Goal: Browse casually: Explore the website without a specific task or goal

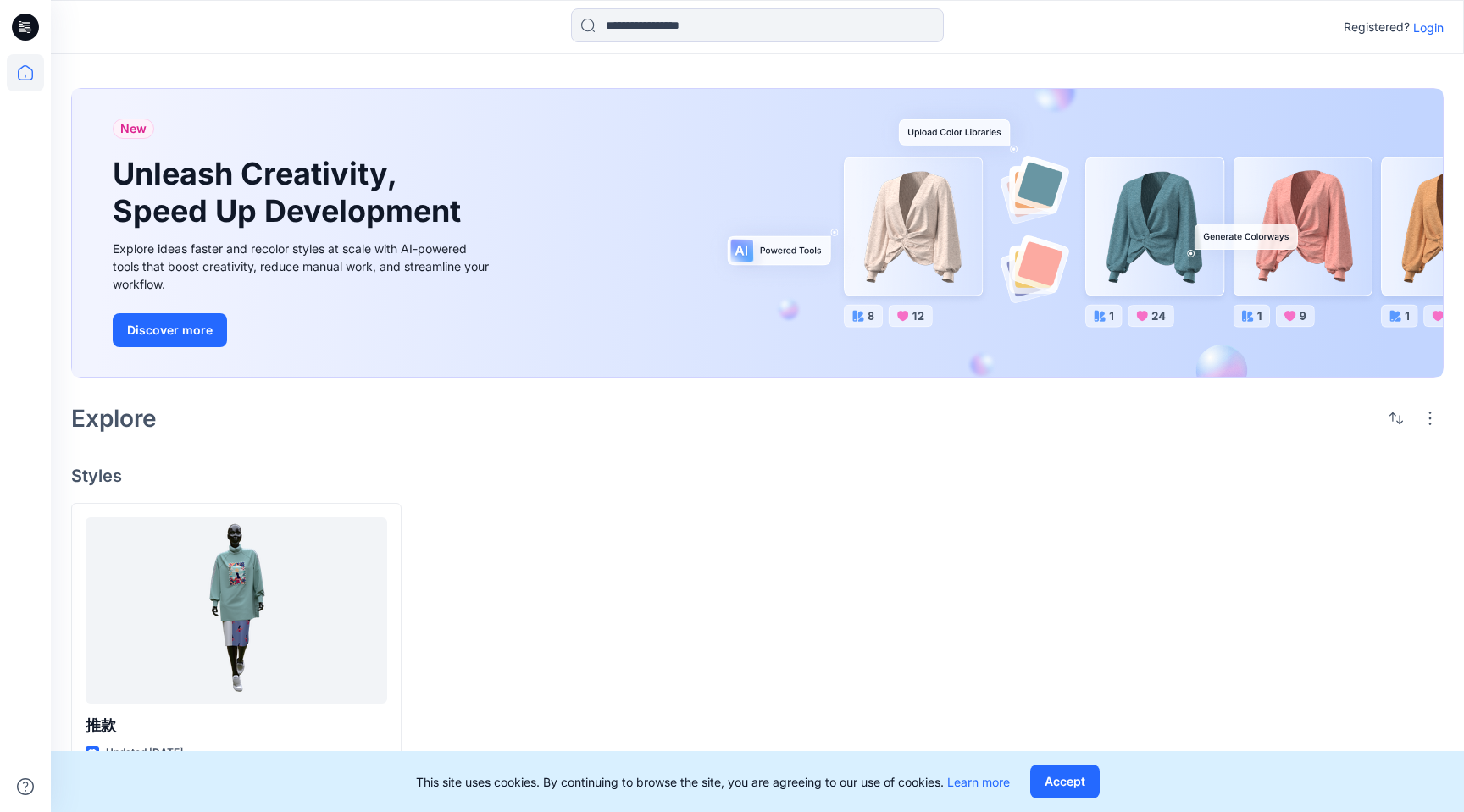
click at [1430, 25] on p "Login" at bounding box center [1429, 28] width 31 height 18
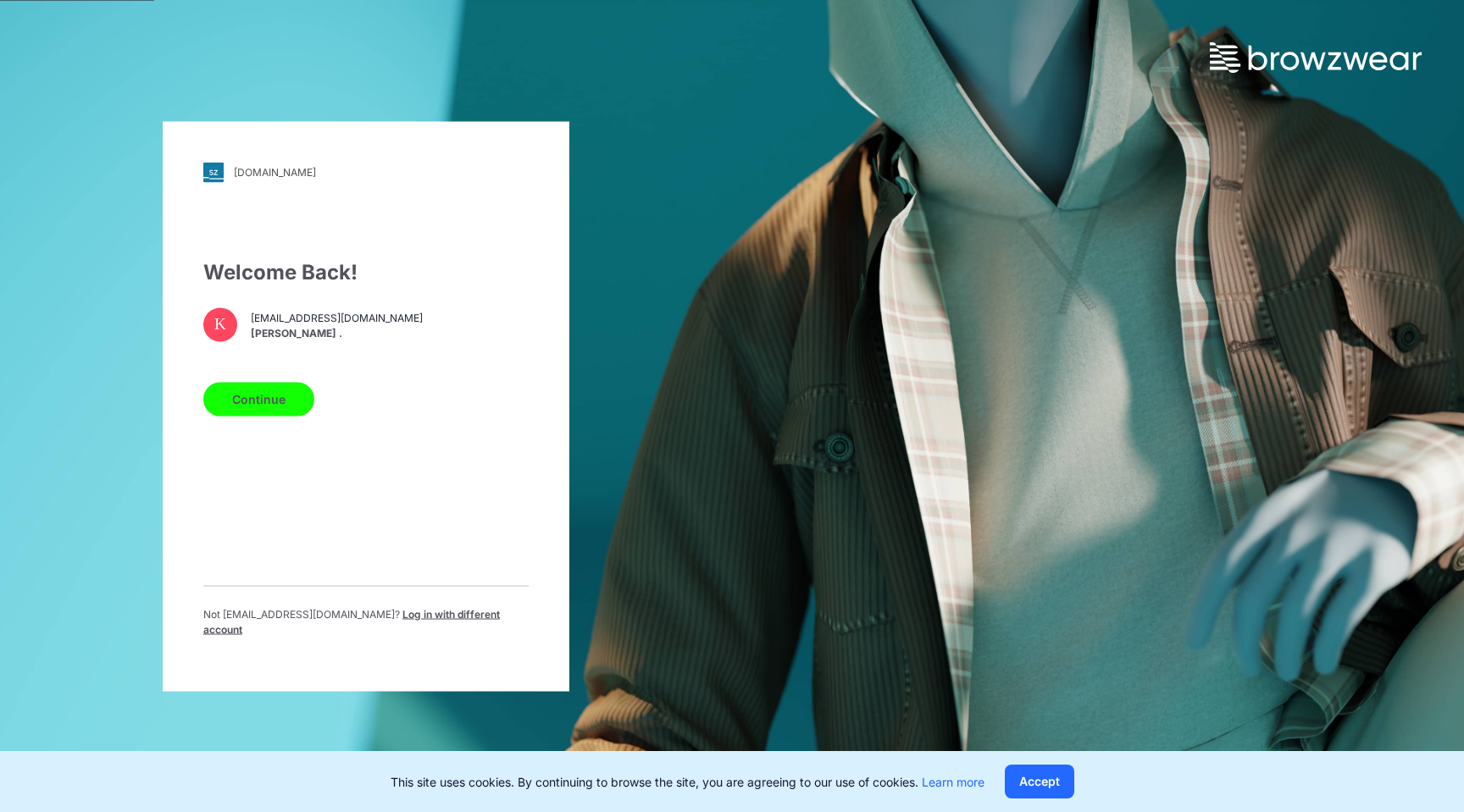
click at [271, 404] on button "Continue" at bounding box center [259, 399] width 111 height 34
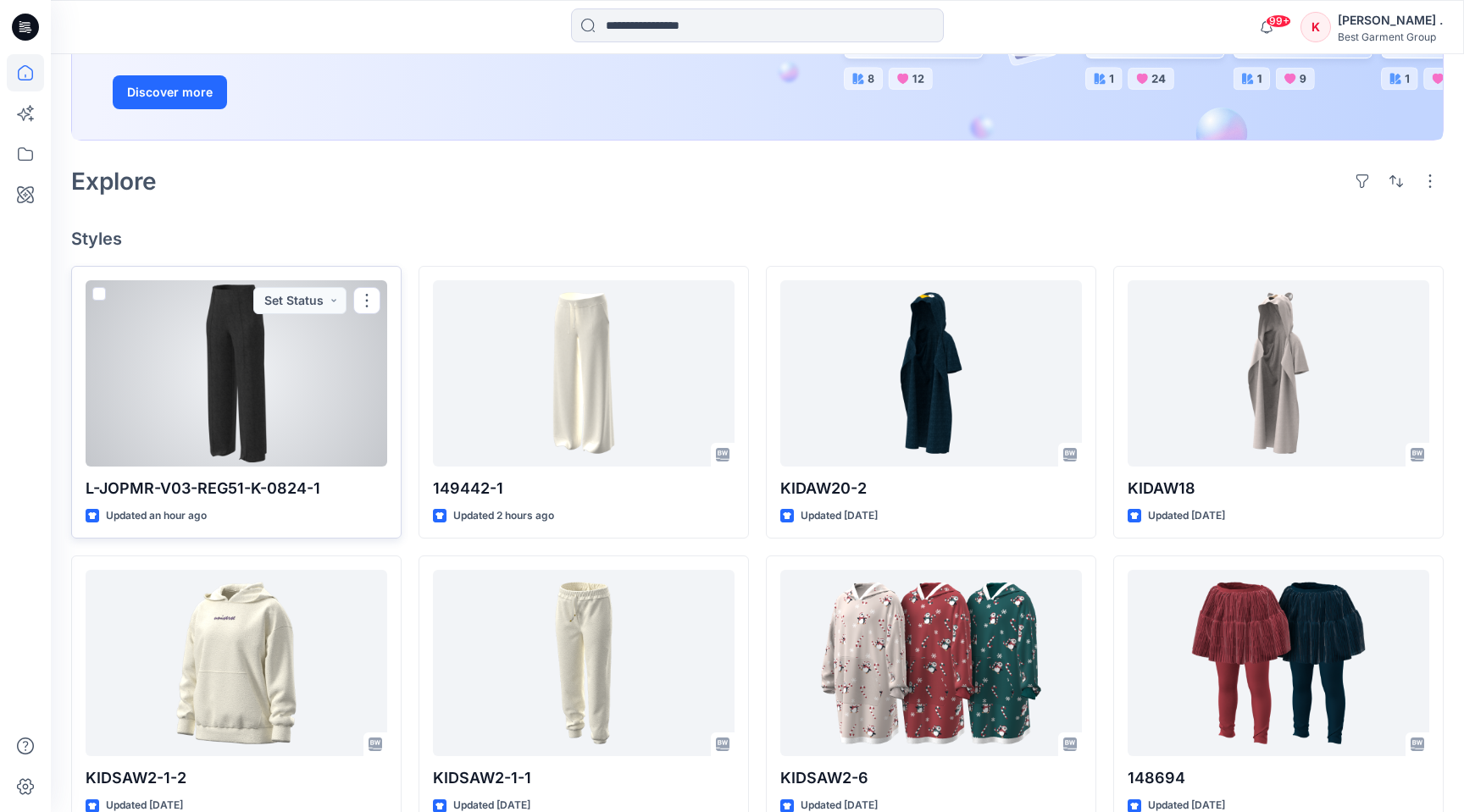
click at [251, 357] on div at bounding box center [236, 373] width 302 height 187
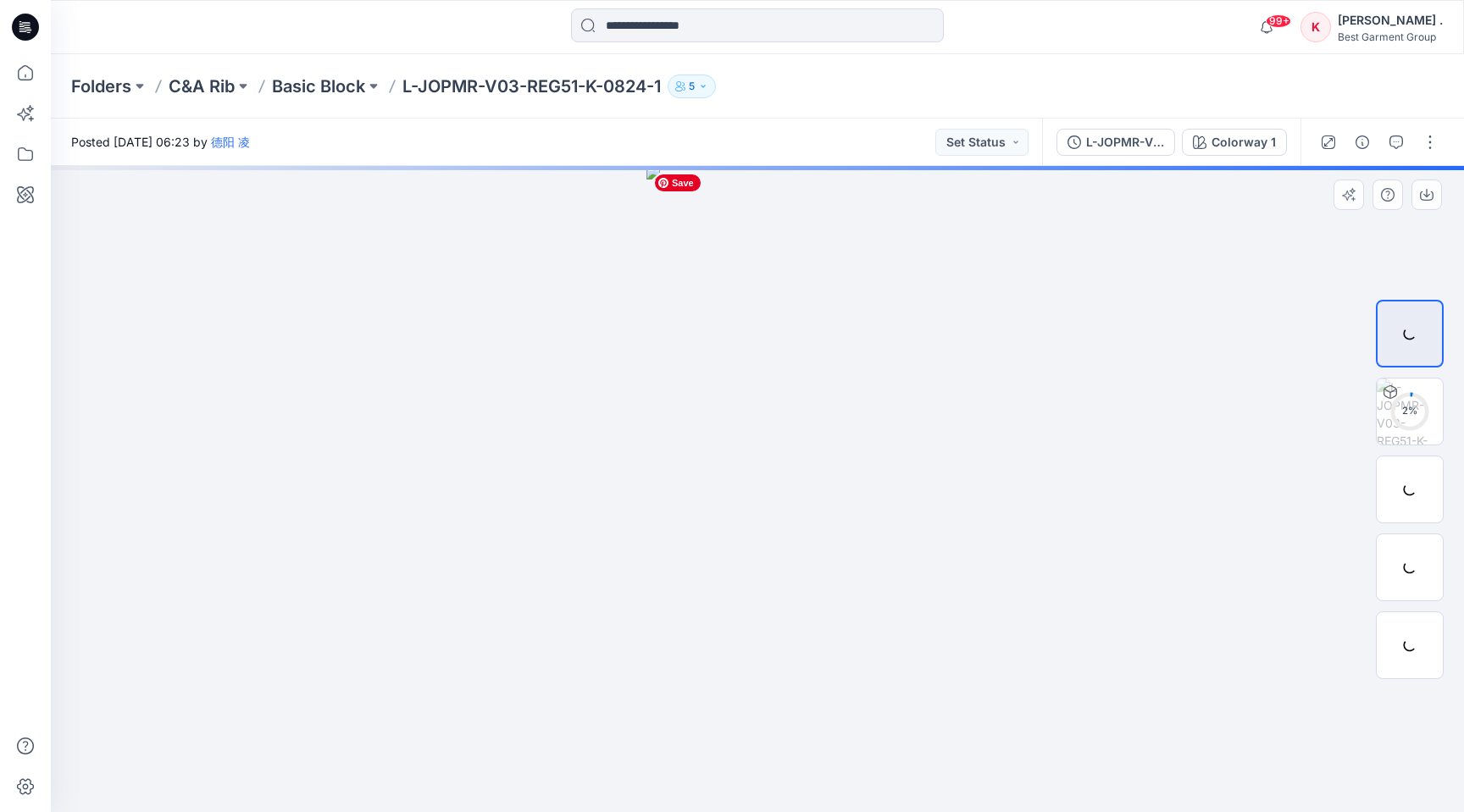
click at [786, 429] on img at bounding box center [757, 489] width 222 height 646
click at [979, 389] on div at bounding box center [758, 489] width 1414 height 646
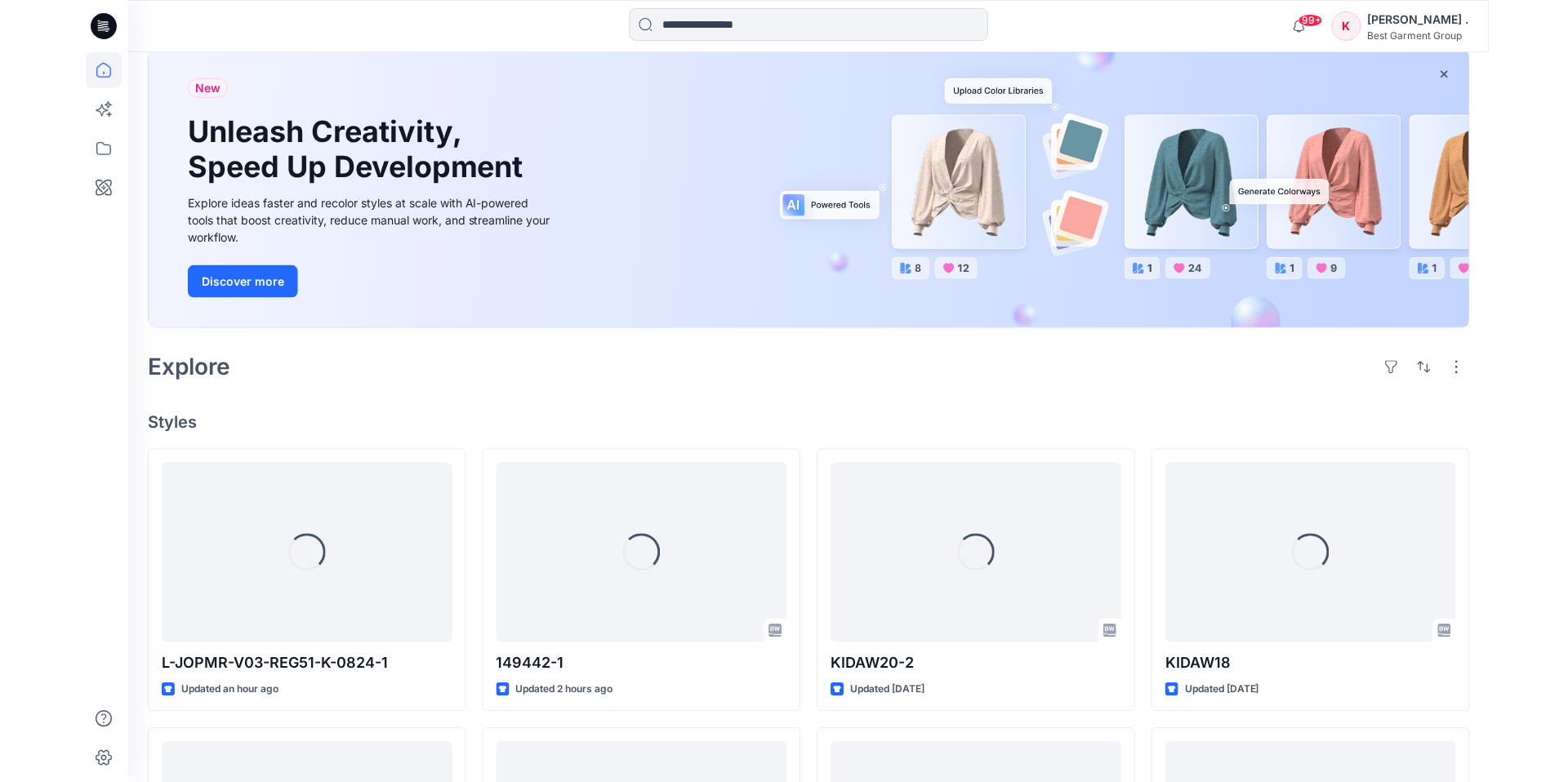
scroll to position [75, 0]
